Goal: Task Accomplishment & Management: Manage account settings

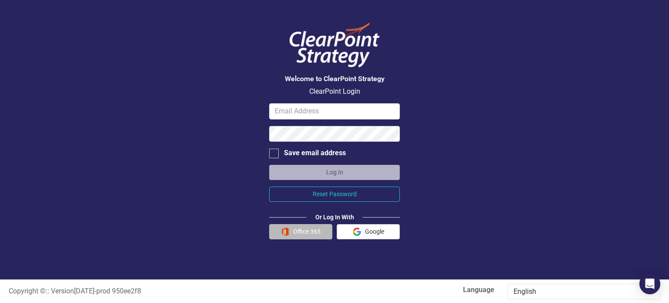
click at [300, 231] on button "Office 365" at bounding box center [300, 231] width 63 height 15
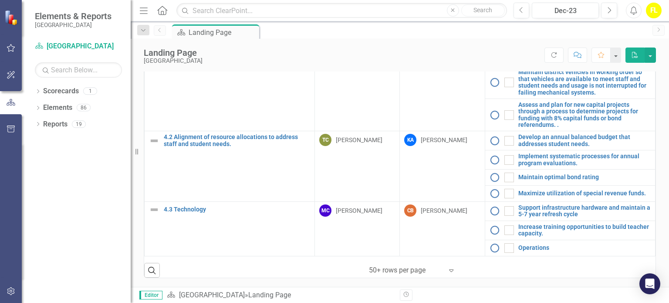
scroll to position [1028, 0]
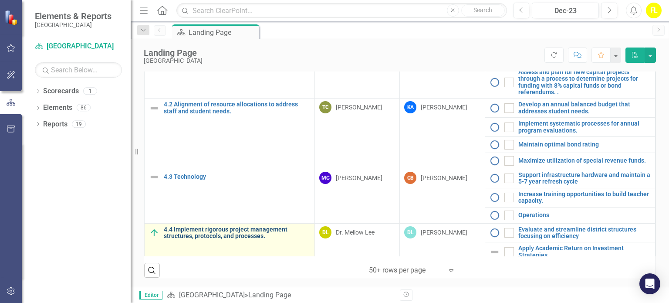
click at [219, 227] on link "4.4 Implement rigorous project management structures, protocols, and processes." at bounding box center [237, 232] width 146 height 13
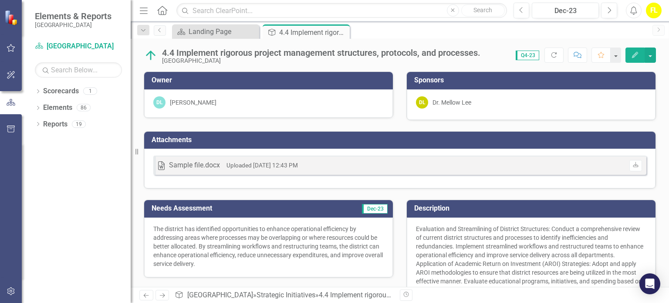
drag, startPoint x: 308, startPoint y: 224, endPoint x: 261, endPoint y: 243, distance: 50.5
click at [261, 243] on p "The district has identified opportunities to enhance operational efficiency by …" at bounding box center [268, 246] width 230 height 44
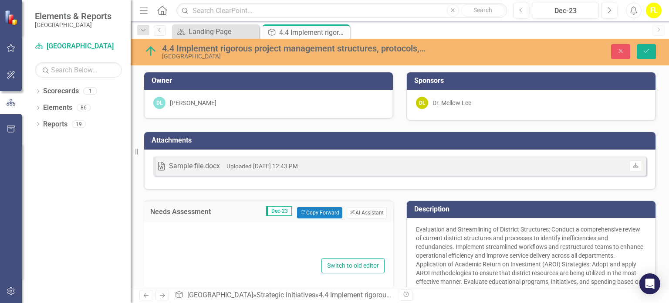
type textarea "<p>The district has identified opportunities to enhance operational efficiency …"
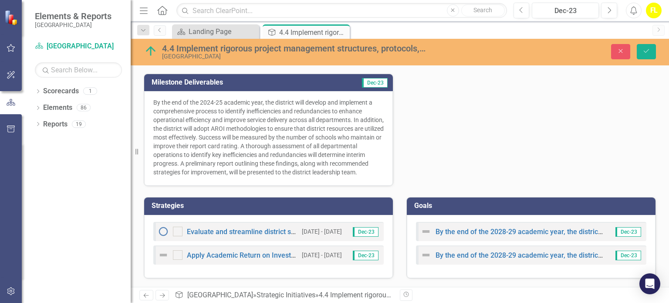
scroll to position [381, 0]
drag, startPoint x: 647, startPoint y: 49, endPoint x: 451, endPoint y: 120, distance: 208.1
click at [451, 120] on div "Needs Assessment Dec-23 Copy Forward Copy Forward ClearPoint AI AI Assistant <p…" at bounding box center [399, 0] width 525 height 371
drag, startPoint x: 643, startPoint y: 50, endPoint x: 451, endPoint y: 118, distance: 203.8
click at [451, 118] on div "Needs Assessment Dec-23 Copy Forward Copy Forward ClearPoint AI AI Assistant <p…" at bounding box center [399, 0] width 525 height 371
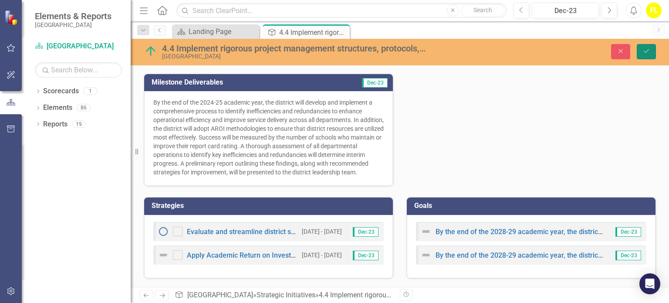
click at [649, 54] on icon "Save" at bounding box center [646, 51] width 8 height 6
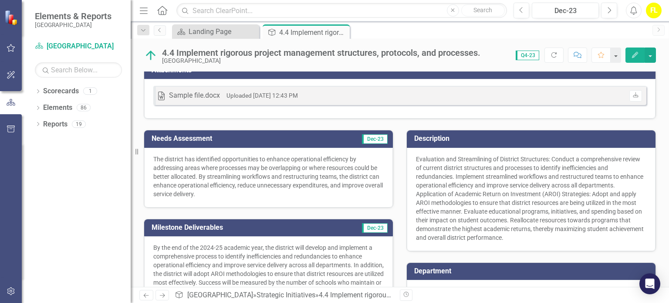
scroll to position [61, 0]
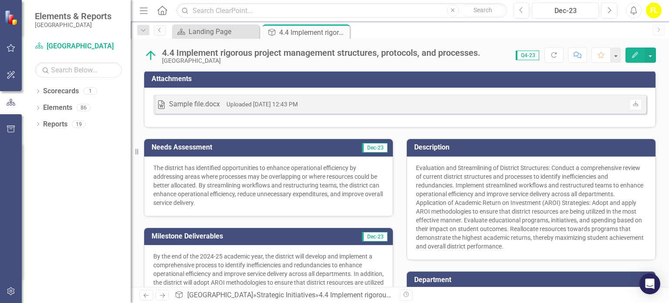
click at [527, 56] on span "Q4-23" at bounding box center [528, 56] width 24 height 10
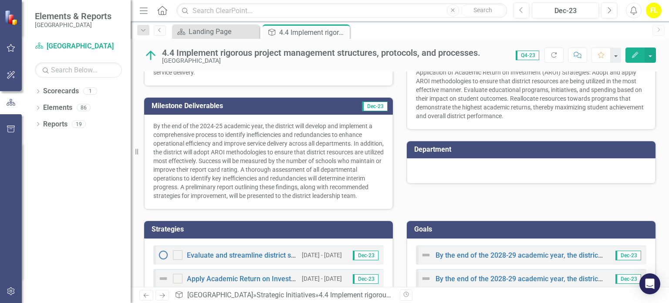
scroll to position [221, 0]
